Goal: Find specific page/section: Find specific page/section

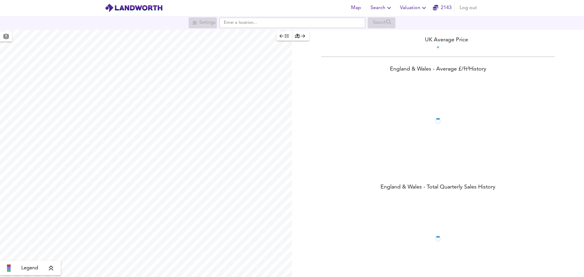
click at [388, 6] on icon "button" at bounding box center [388, 7] width 7 height 7
click at [388, 35] on li "Search History" at bounding box center [382, 32] width 60 height 11
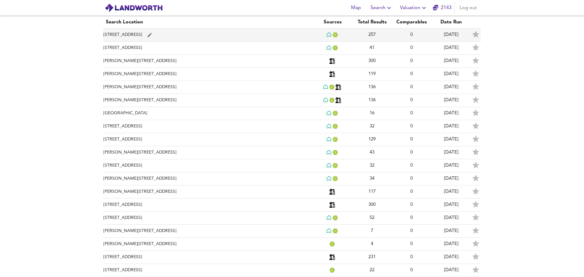
click at [130, 37] on td "[STREET_ADDRESS]" at bounding box center [207, 35] width 209 height 13
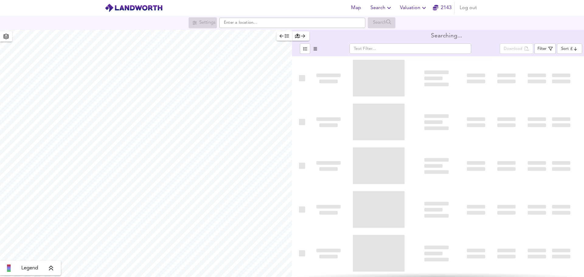
type input "bestdeal"
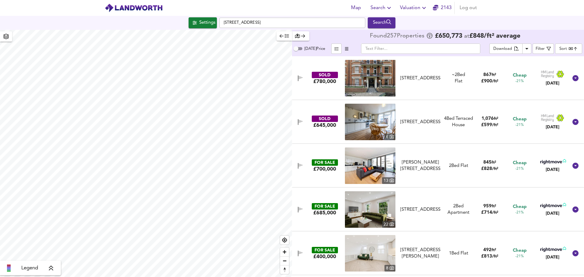
scroll to position [3346, 0]
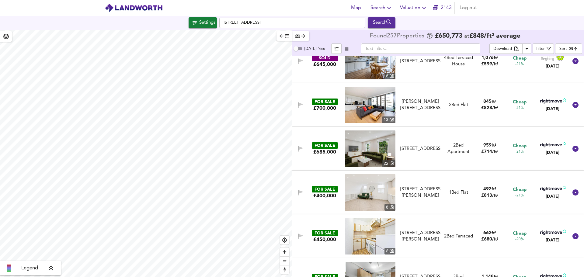
click at [423, 51] on input "text" at bounding box center [420, 49] width 119 height 10
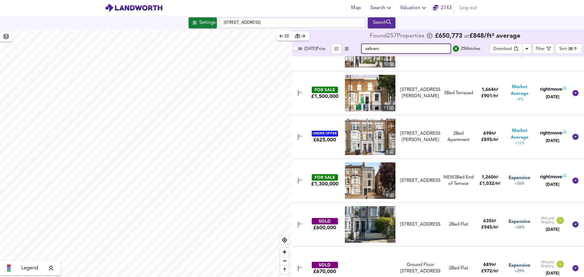
scroll to position [630, 0]
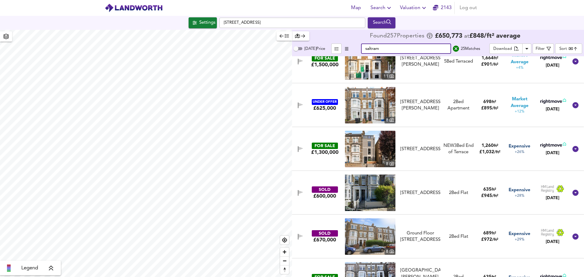
type input "saltram"
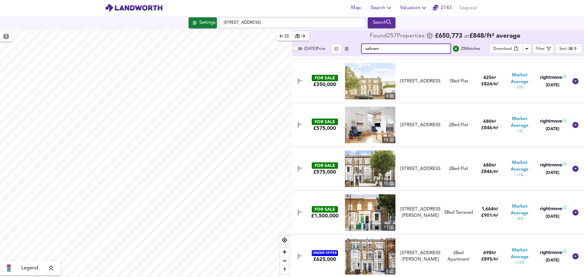
scroll to position [448, 0]
